Goal: Find specific page/section: Find specific page/section

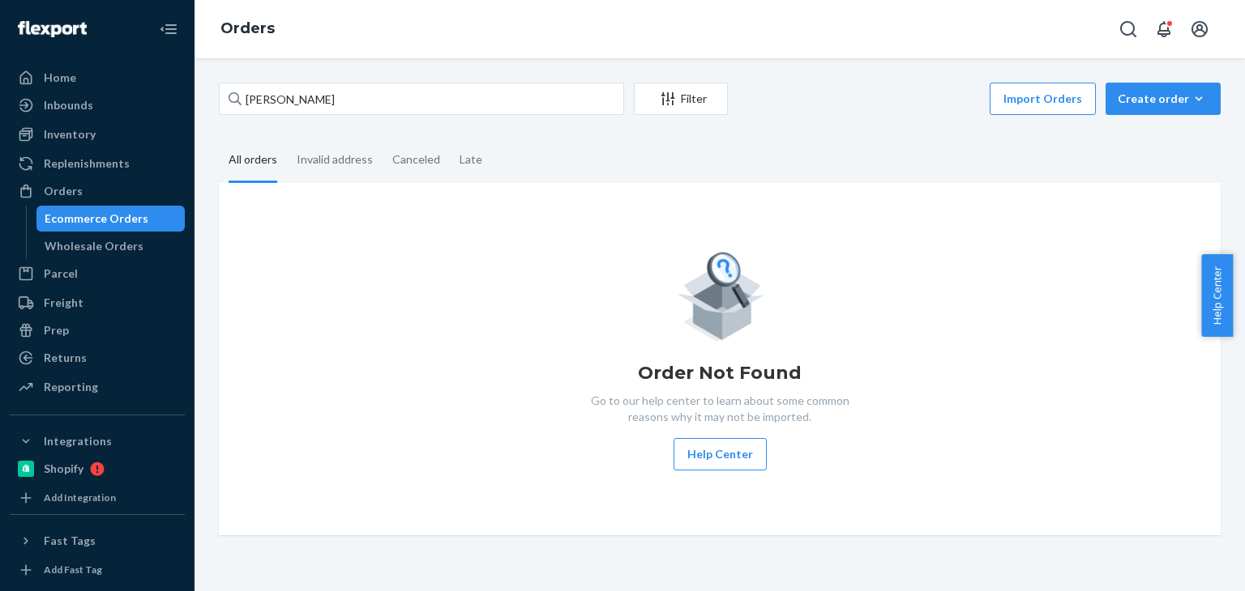
type input "Hallie Malitsky"
click at [822, 132] on div "Hallie Malitsky Filter Import Orders Create order Ecommerce order Removal order…" at bounding box center [720, 309] width 1026 height 453
click at [430, 96] on input "Hallie Malitsky" at bounding box center [421, 99] width 405 height 32
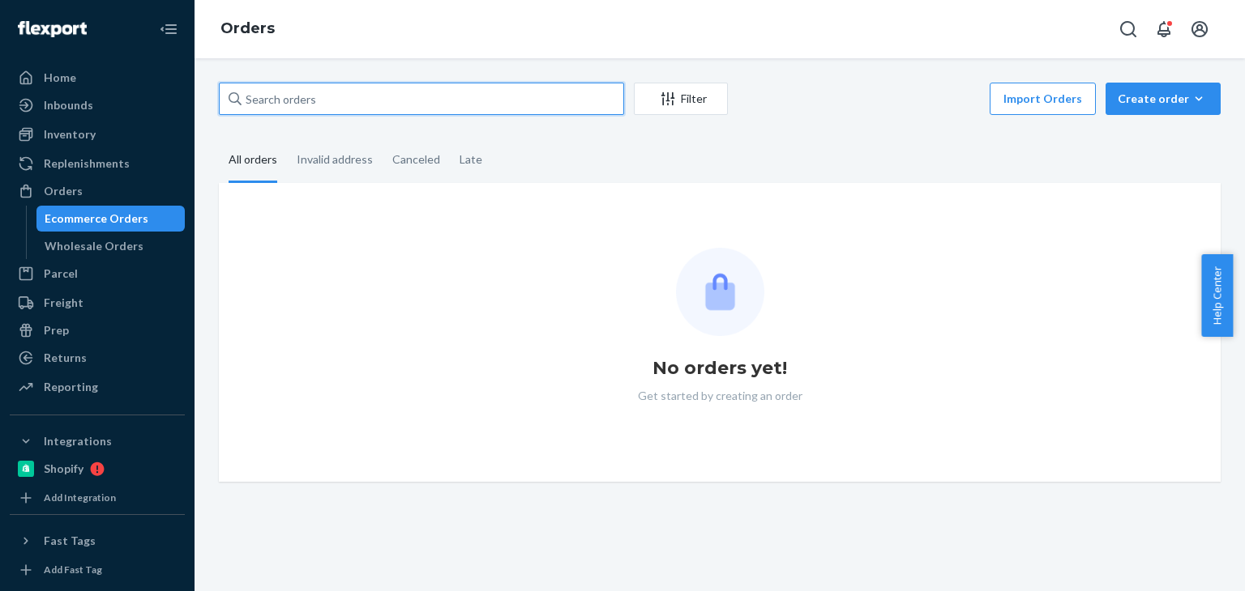
paste input "Hallie Malitsky"
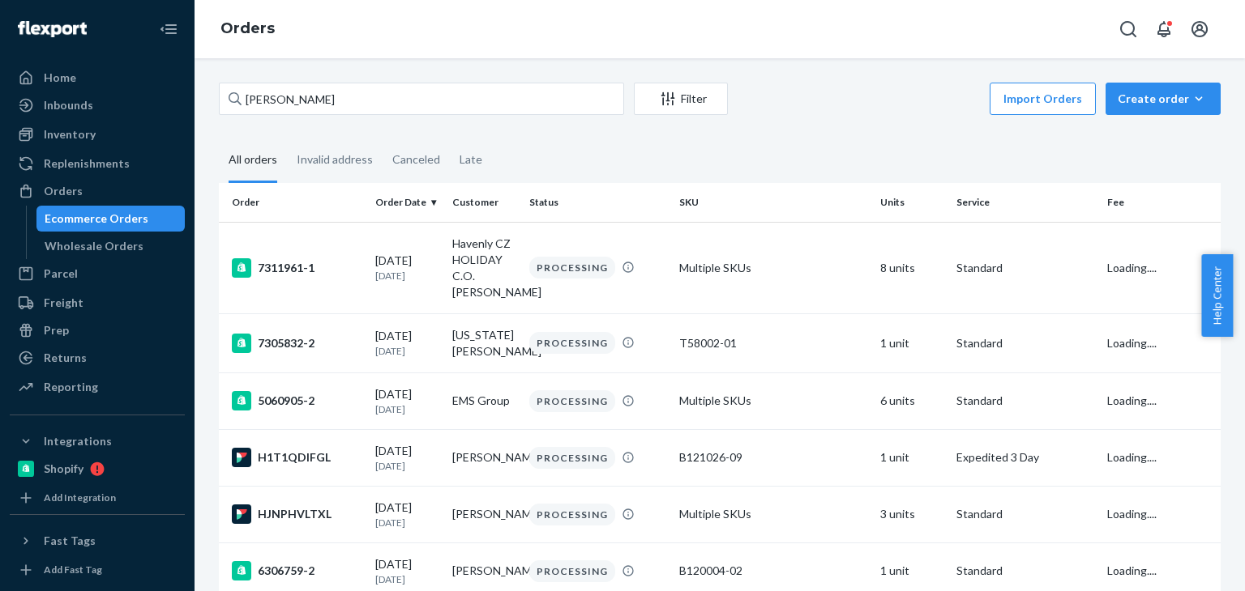
click at [781, 156] on fieldset "All orders Invalid address Canceled Late" at bounding box center [719, 161] width 1001 height 45
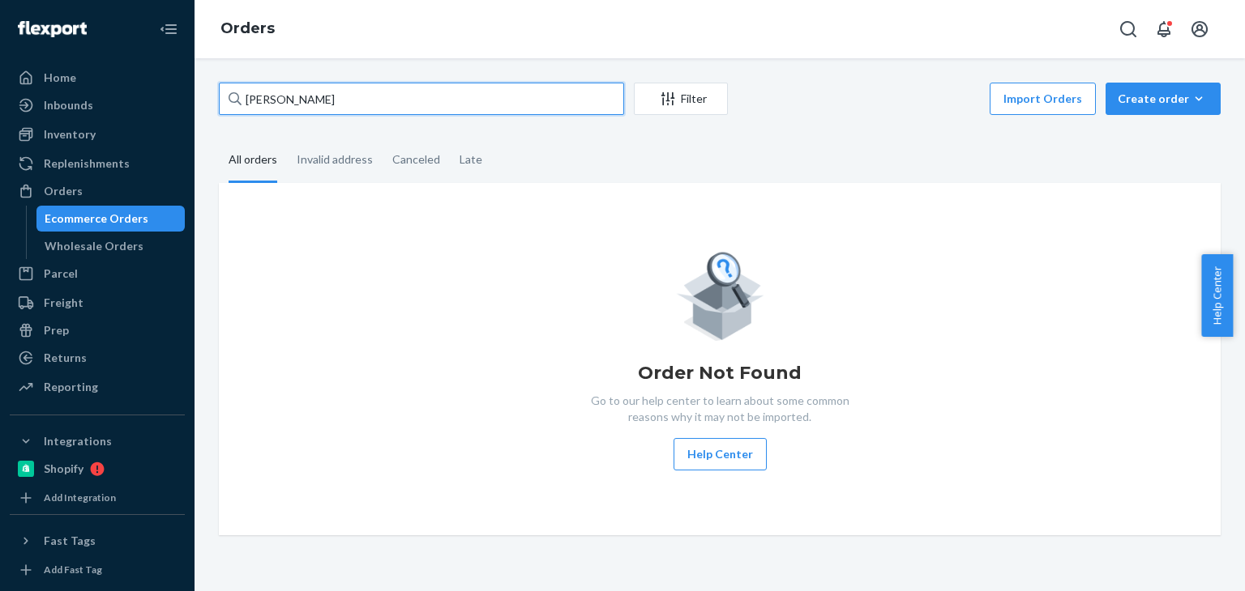
click at [483, 97] on input "Hallie Malitsky" at bounding box center [421, 99] width 405 height 32
paste input "Oliver Isenrich"
type input "Oliver Isenrich"
click at [736, 152] on fieldset "All orders Invalid address Canceled Late" at bounding box center [719, 161] width 1001 height 45
click at [435, 93] on input "Oliver Isenrich" at bounding box center [421, 99] width 405 height 32
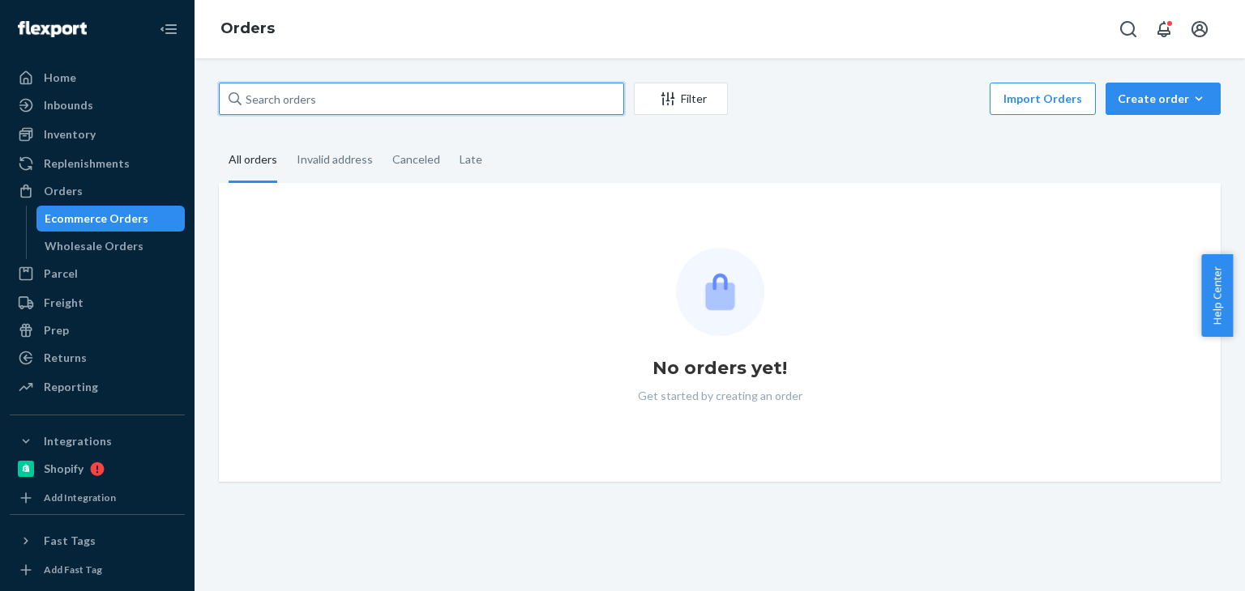
paste input "Oliver Isenrich"
type input "Oliver Isenrich"
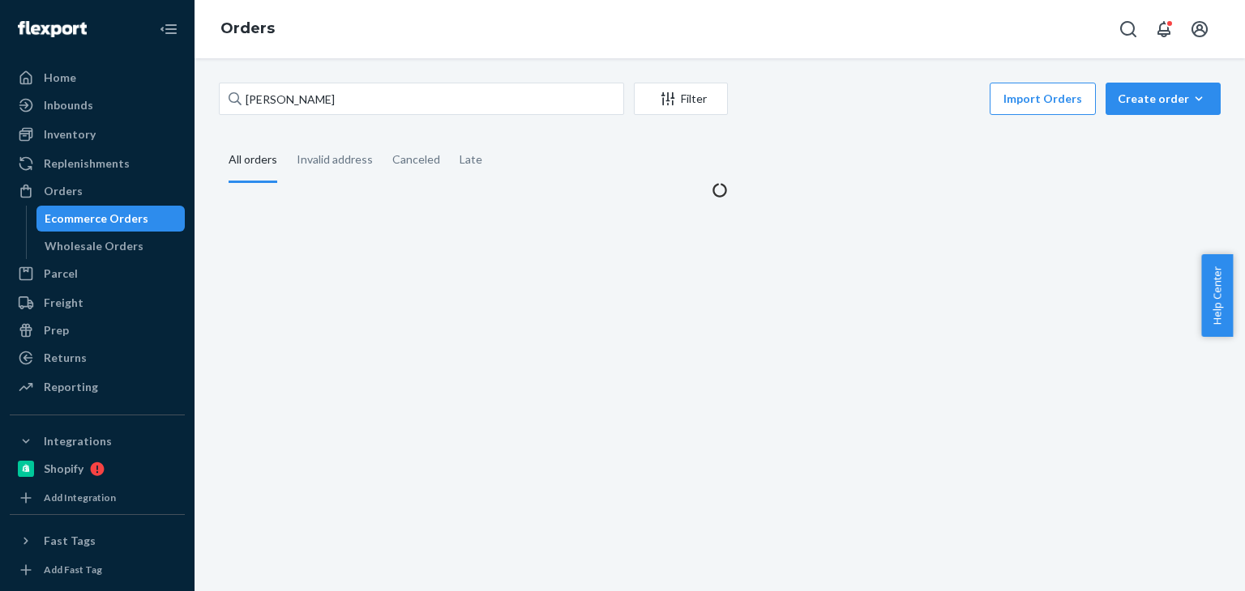
click at [809, 122] on div "Oliver Isenrich Filter Import Orders Create order Ecommerce order Removal order…" at bounding box center [720, 141] width 1026 height 116
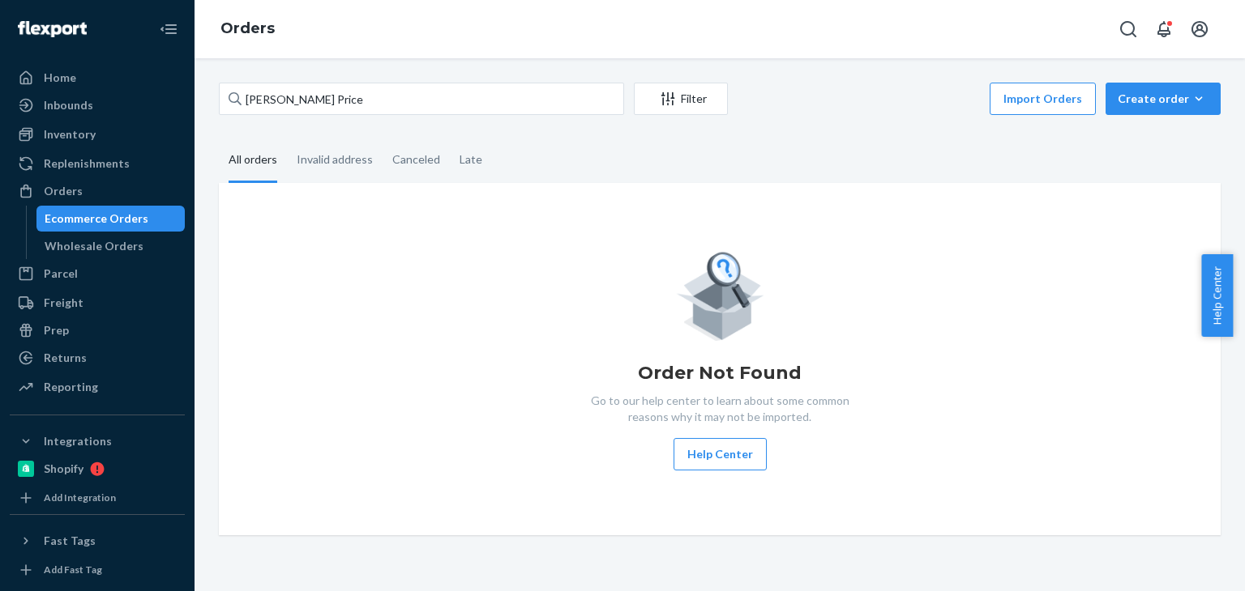
click at [576, 139] on fieldset "All orders Invalid address Canceled Late" at bounding box center [719, 161] width 1001 height 45
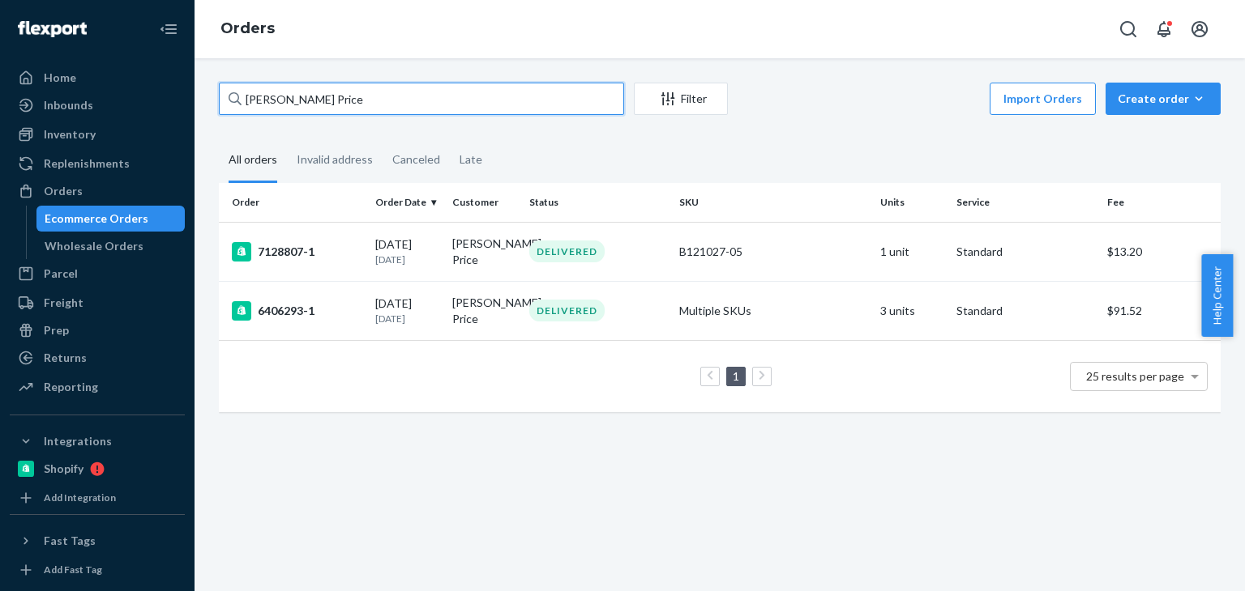
click at [374, 99] on input "Kyle Moore Price" at bounding box center [421, 99] width 405 height 32
paste input "Kyle Gregoir"
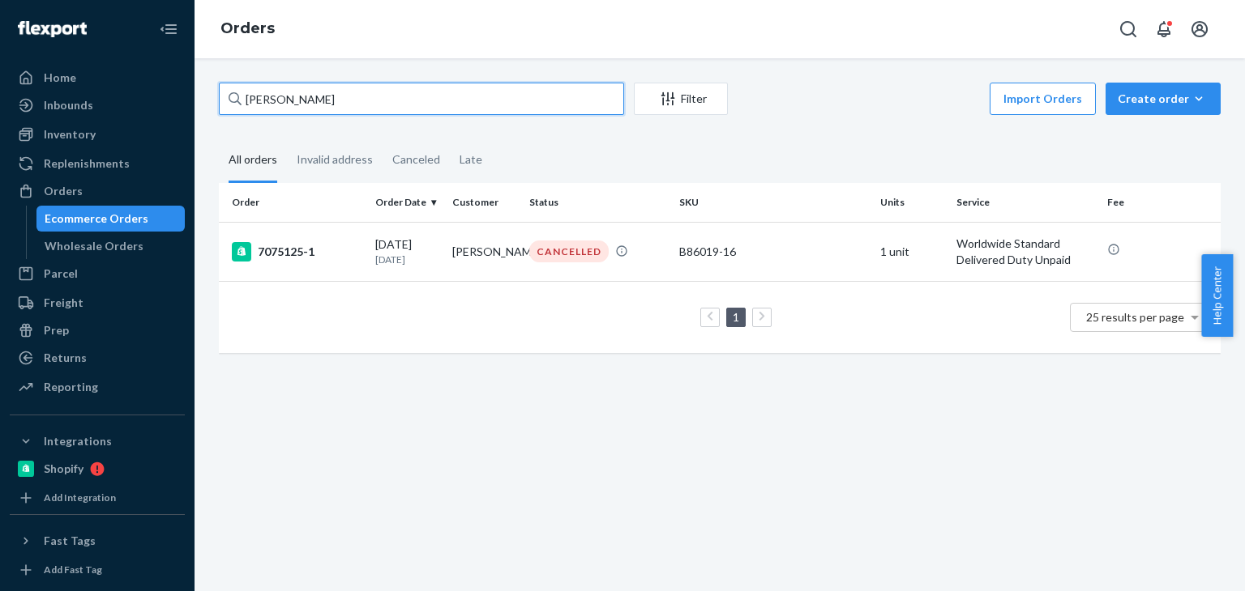
type input "Kyle Gregoire"
click at [820, 149] on fieldset "All orders Invalid address Canceled Late" at bounding box center [719, 161] width 1001 height 45
